Goal: Transaction & Acquisition: Purchase product/service

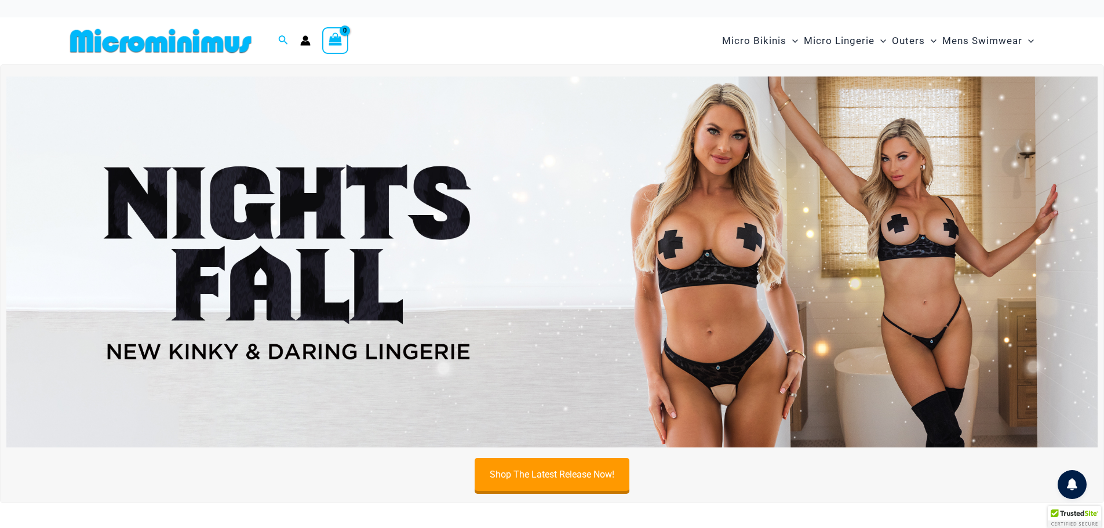
click at [465, 231] on img at bounding box center [551, 261] width 1091 height 371
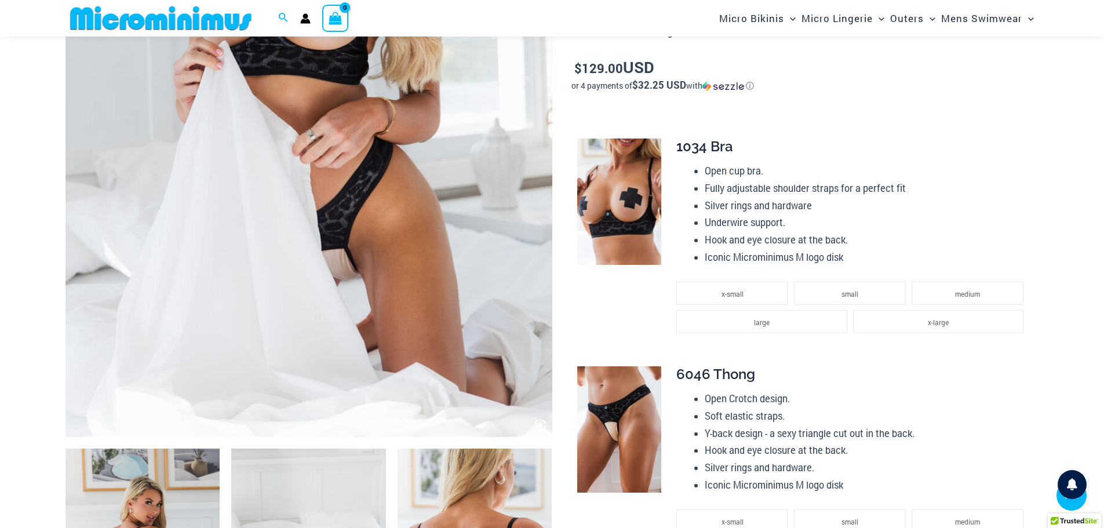
scroll to position [396, 0]
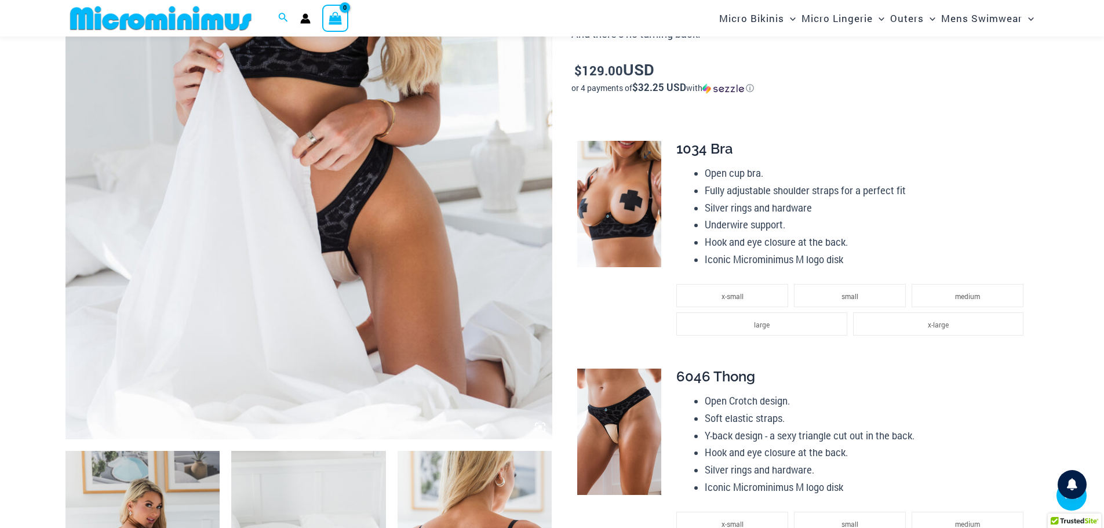
click at [613, 209] on img at bounding box center [619, 204] width 84 height 126
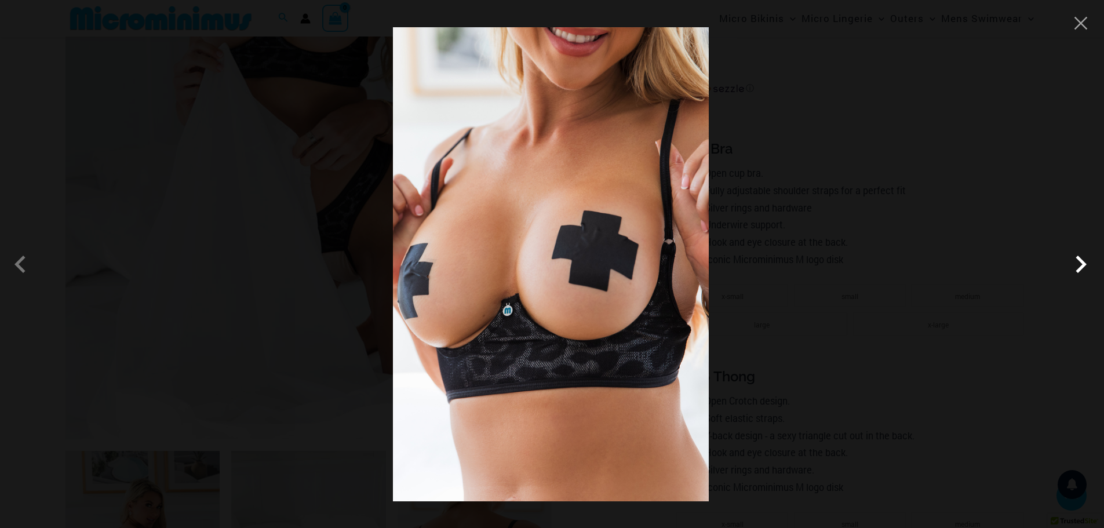
click at [1082, 264] on span at bounding box center [1080, 264] width 35 height 35
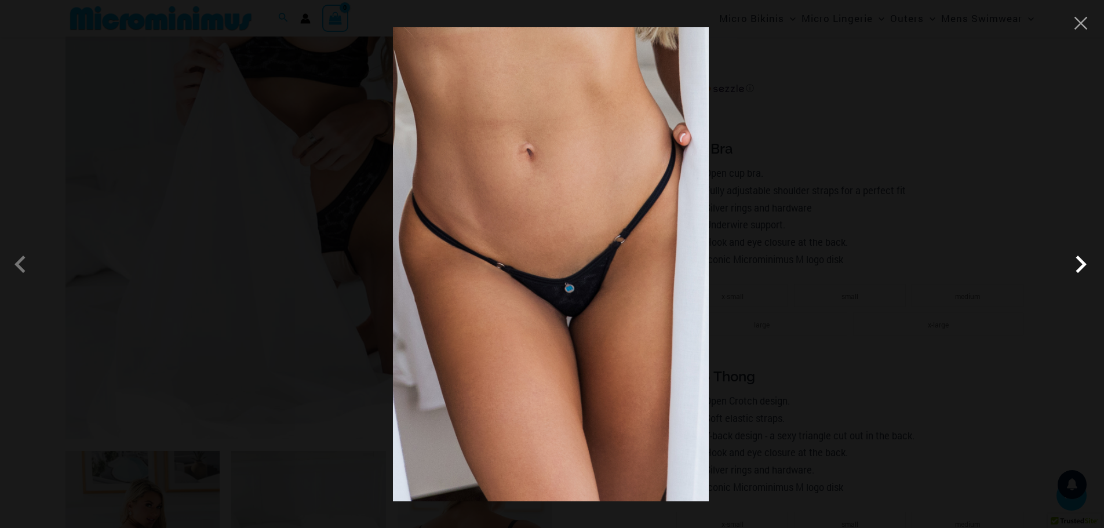
click at [1082, 264] on span at bounding box center [1080, 264] width 35 height 35
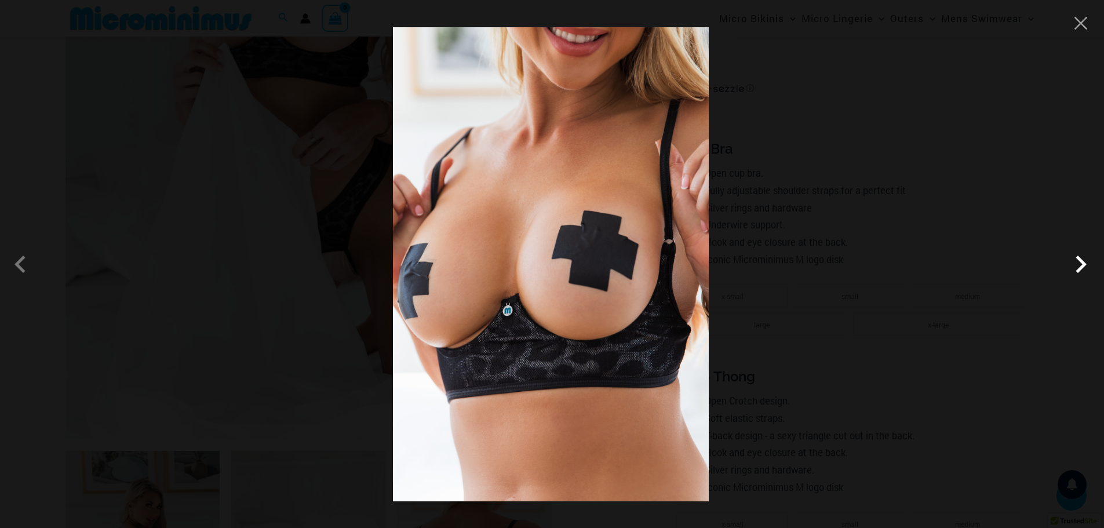
click at [1082, 264] on span at bounding box center [1080, 264] width 35 height 35
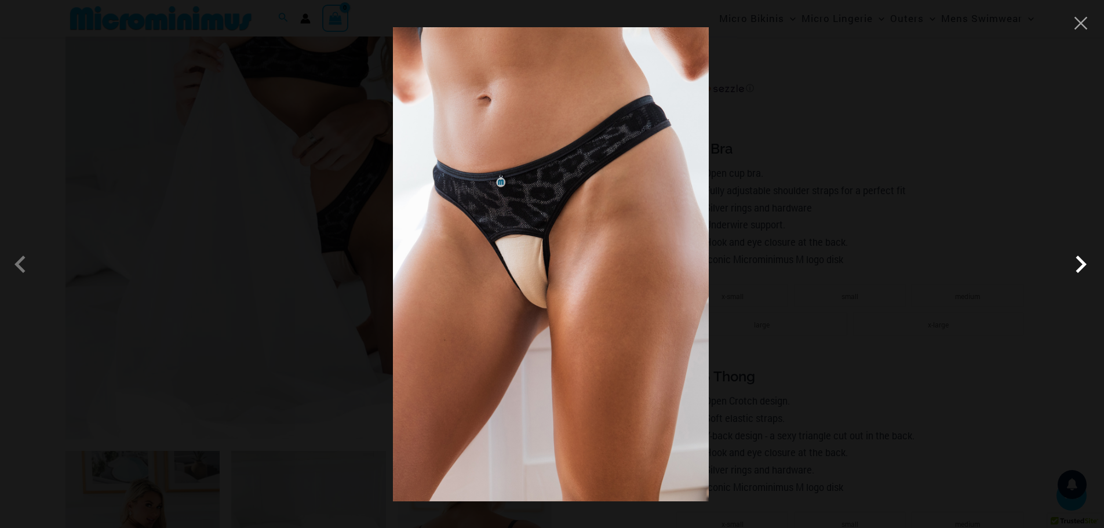
click at [1082, 264] on span at bounding box center [1080, 264] width 35 height 35
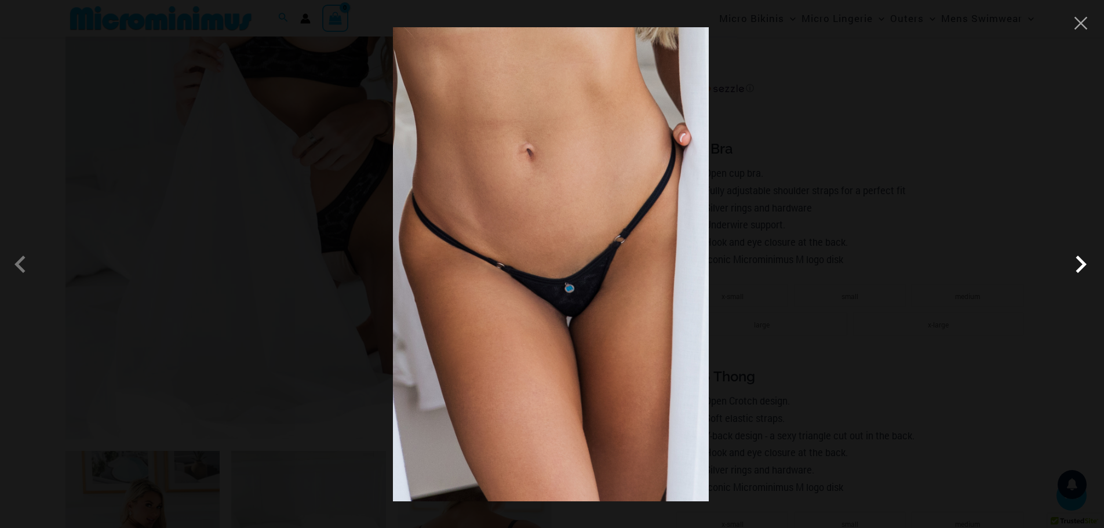
click at [1082, 264] on span at bounding box center [1080, 264] width 35 height 35
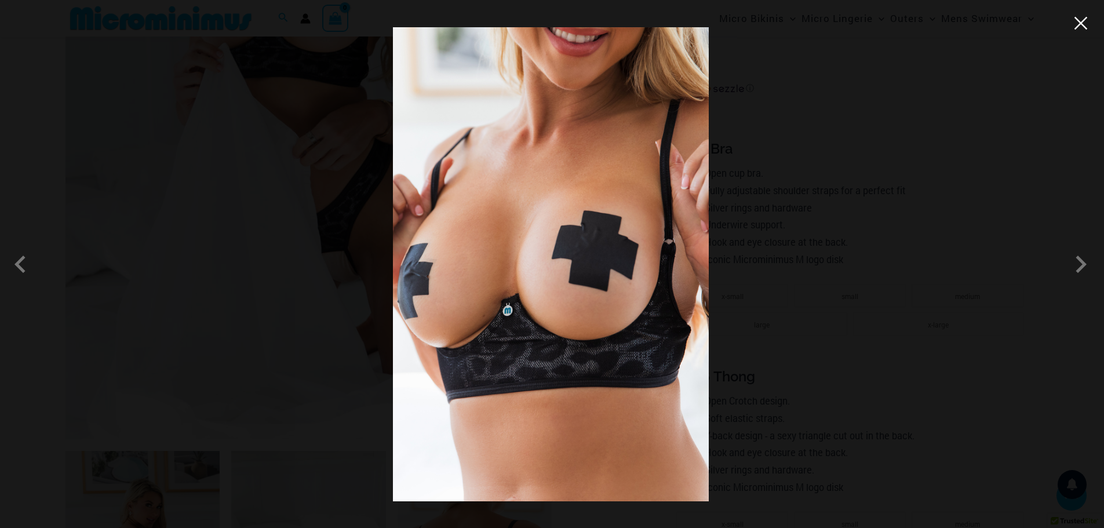
click at [1085, 21] on button "Close" at bounding box center [1080, 22] width 17 height 17
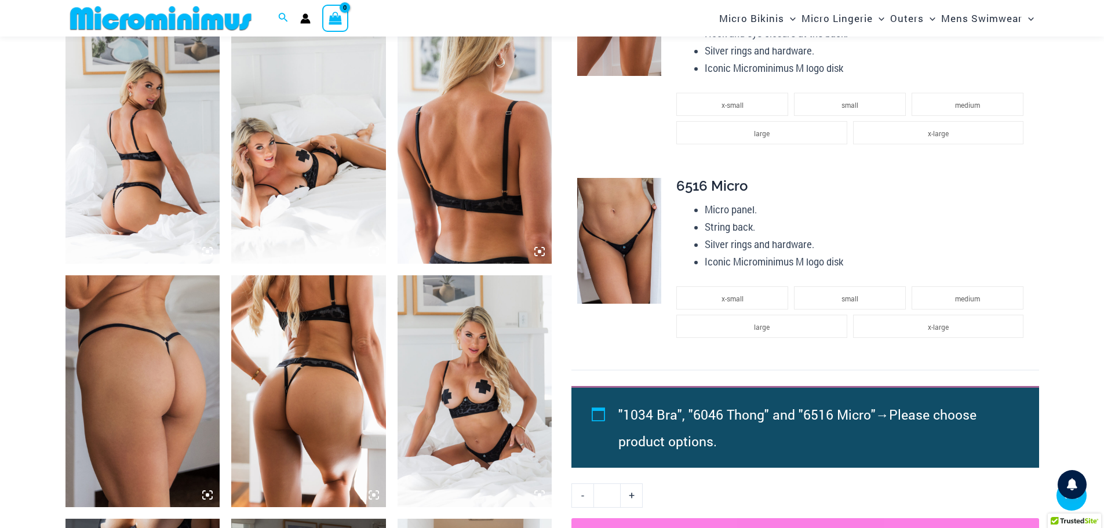
scroll to position [686, 0]
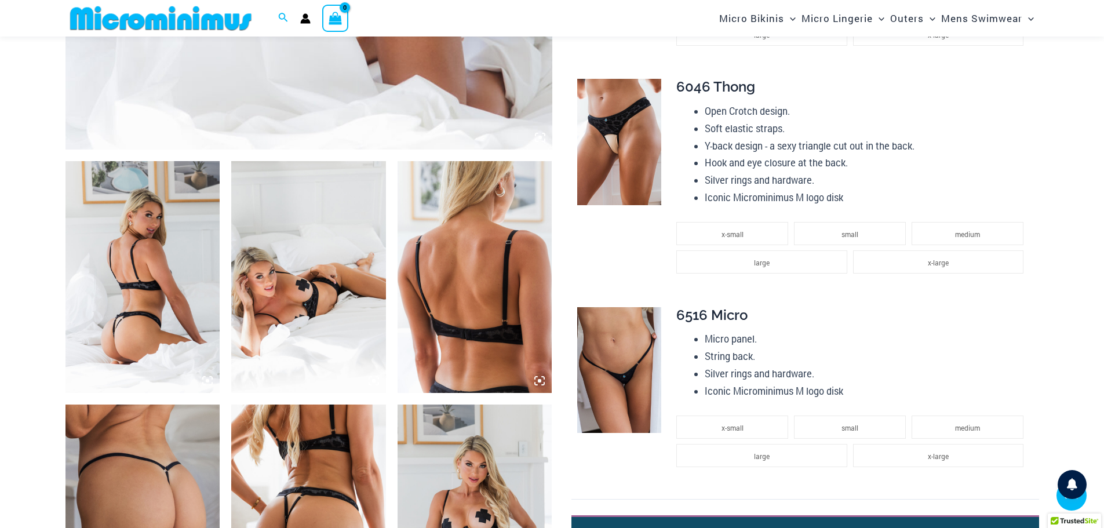
click at [144, 315] on img at bounding box center [142, 277] width 155 height 232
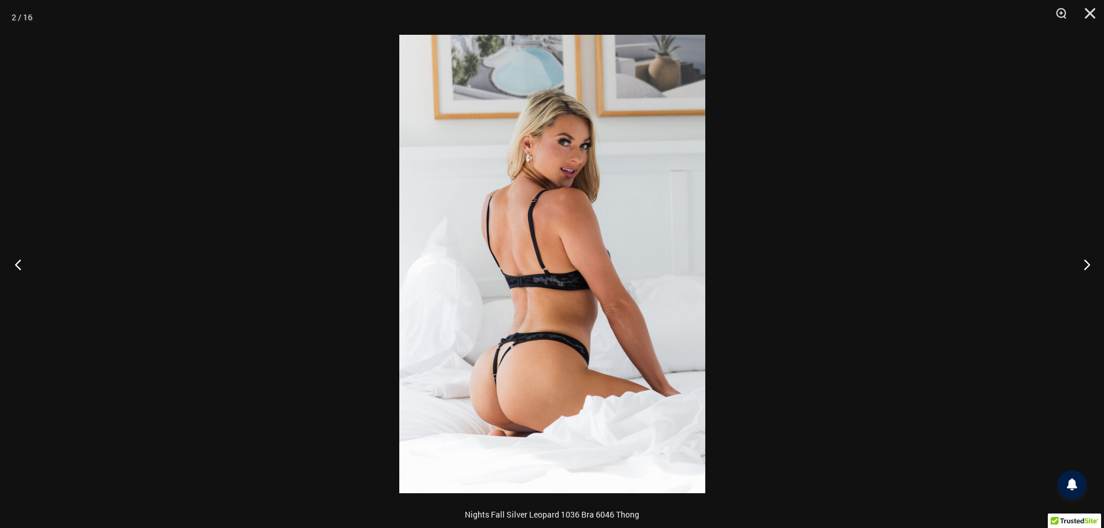
click at [21, 255] on button "Previous" at bounding box center [21, 264] width 43 height 58
click at [1091, 11] on button "Close" at bounding box center [1085, 17] width 29 height 35
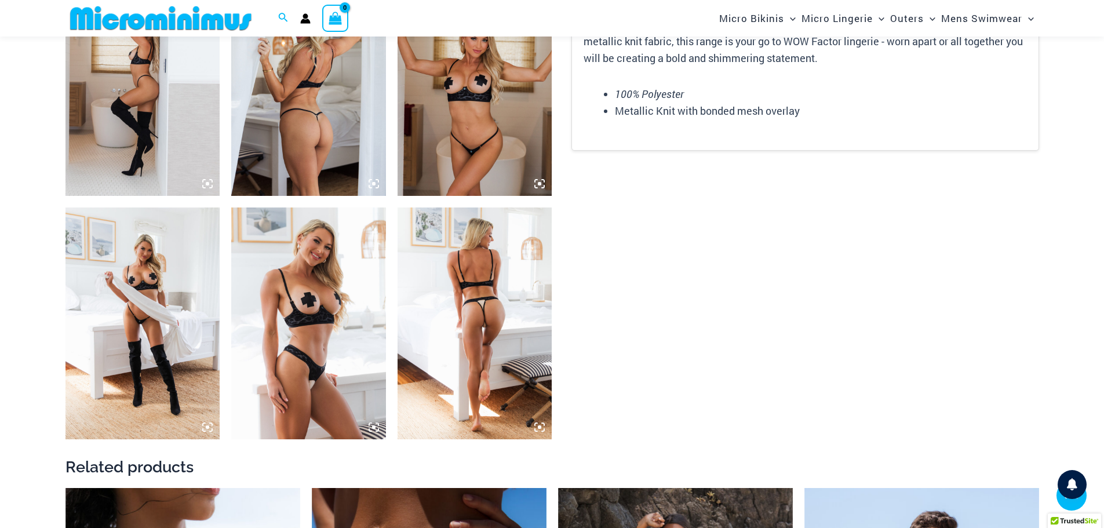
scroll to position [1150, 0]
